Goal: Download file/media

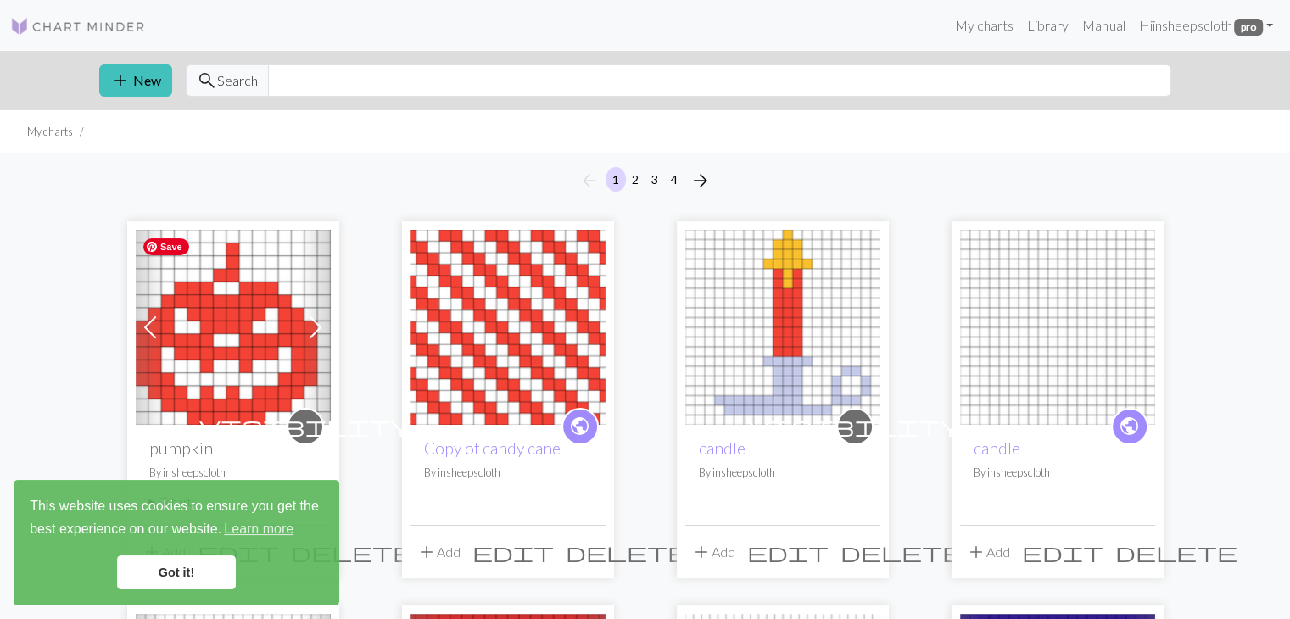
click at [204, 347] on img at bounding box center [233, 327] width 195 height 195
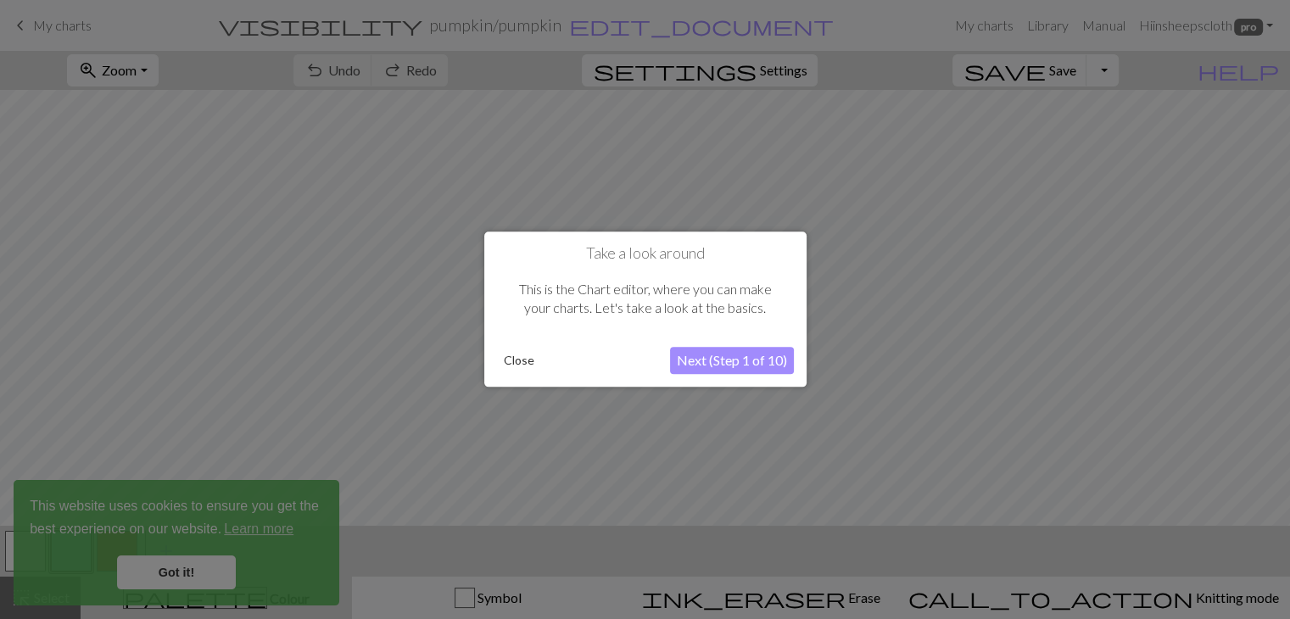
click at [522, 357] on button "Close" at bounding box center [519, 361] width 44 height 25
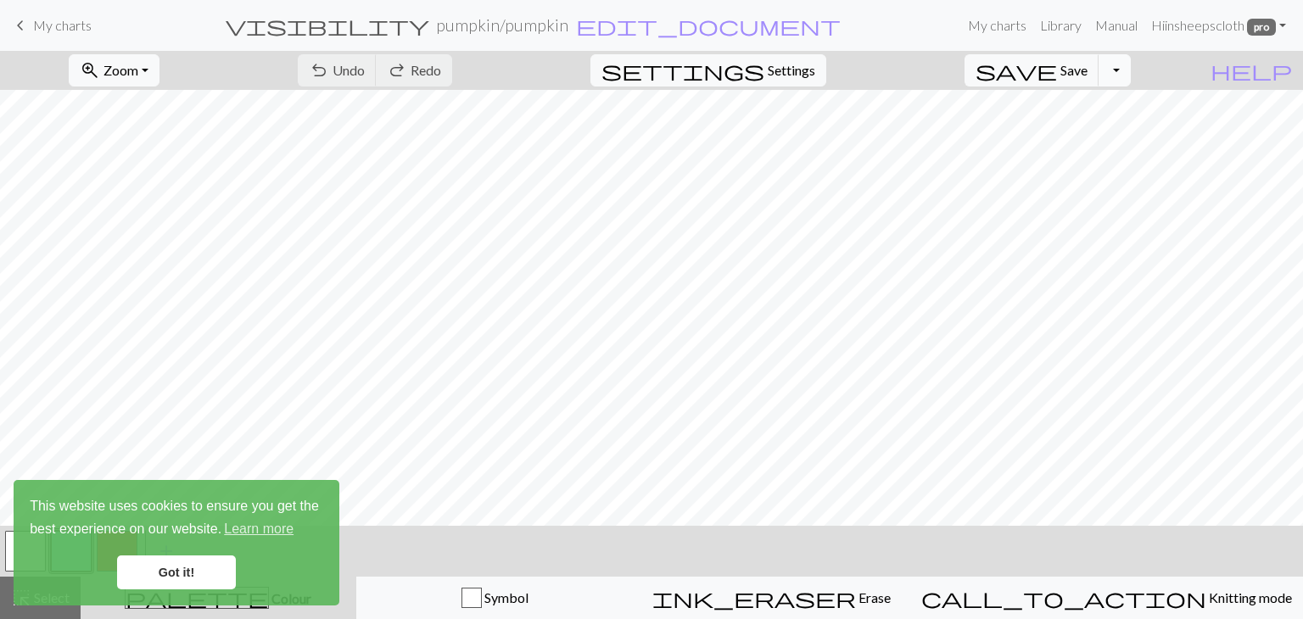
click at [1131, 68] on button "Toggle Dropdown" at bounding box center [1114, 70] width 32 height 32
click at [1102, 134] on button "save_alt Download" at bounding box center [990, 134] width 280 height 27
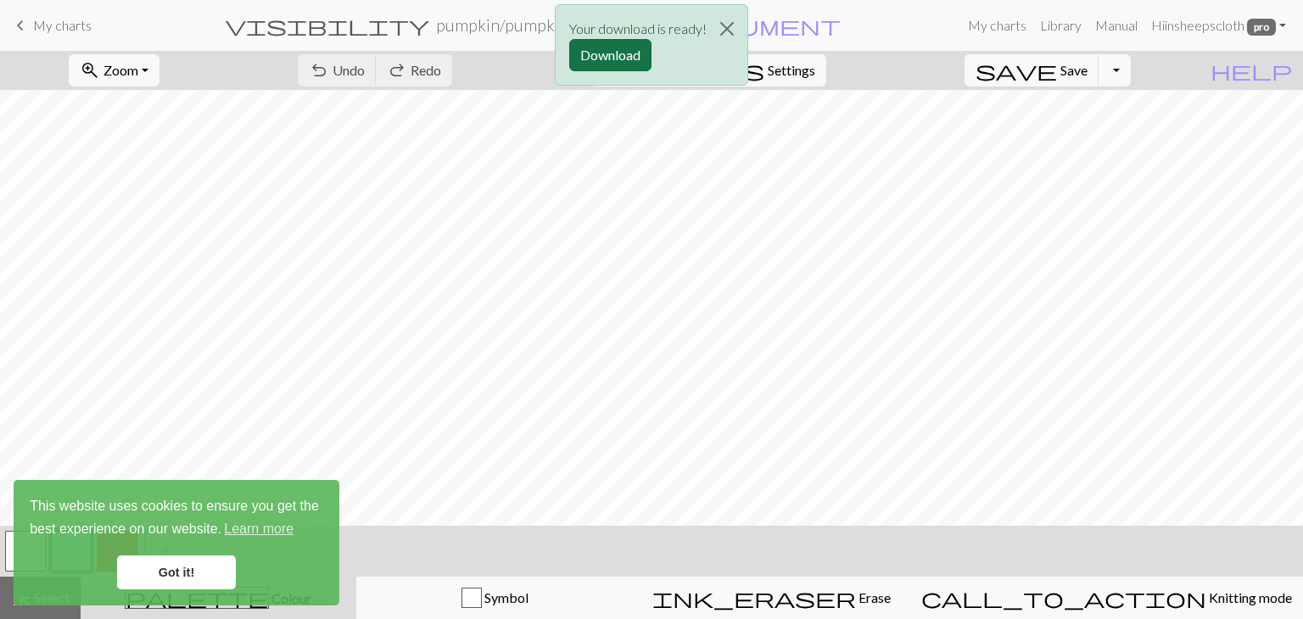
click at [618, 56] on button "Download" at bounding box center [610, 55] width 82 height 32
